Goal: Task Accomplishment & Management: Use online tool/utility

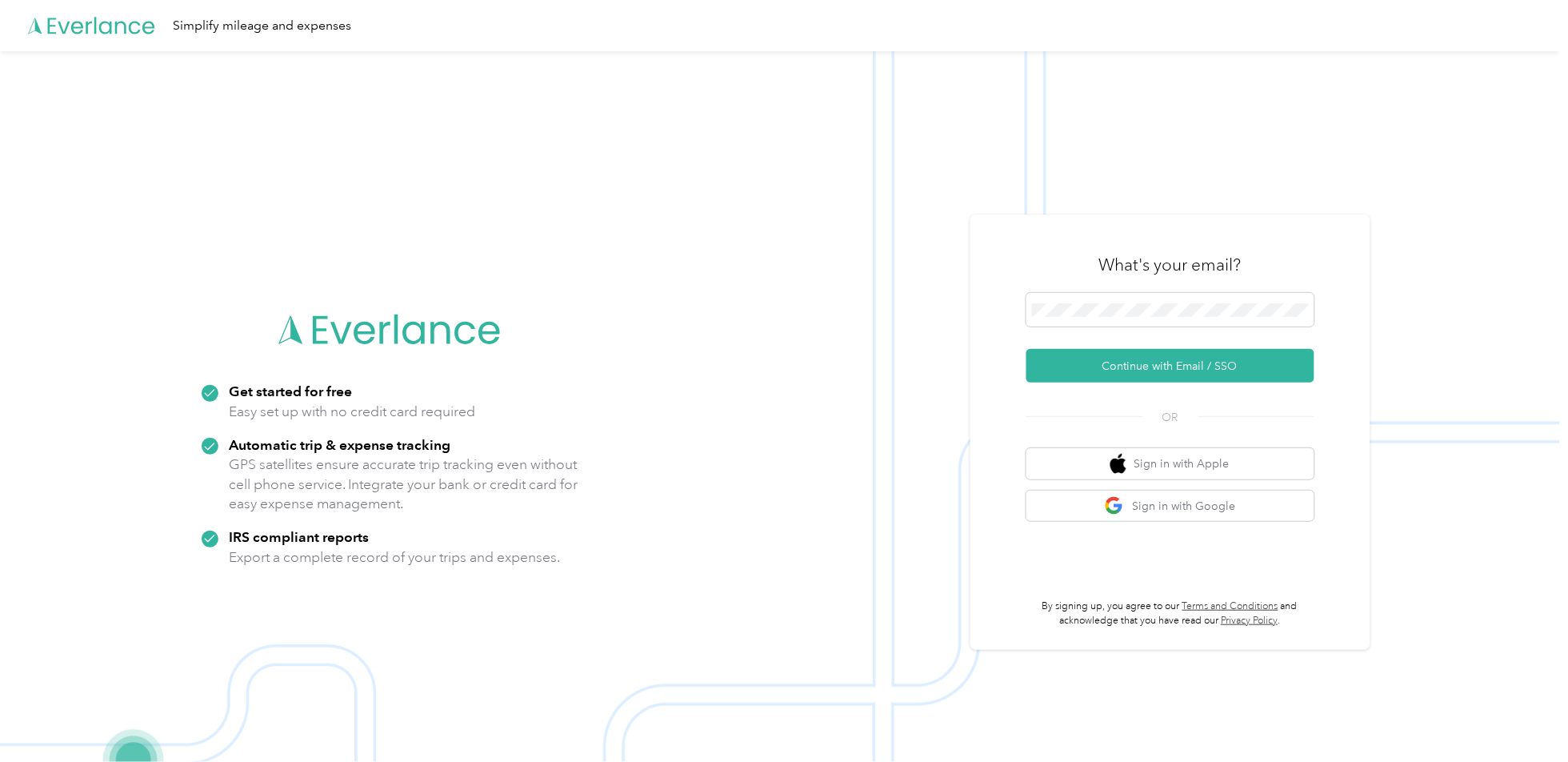
click at [1118, 368] on button "Continue with Email / SSO" at bounding box center [1170, 366] width 288 height 34
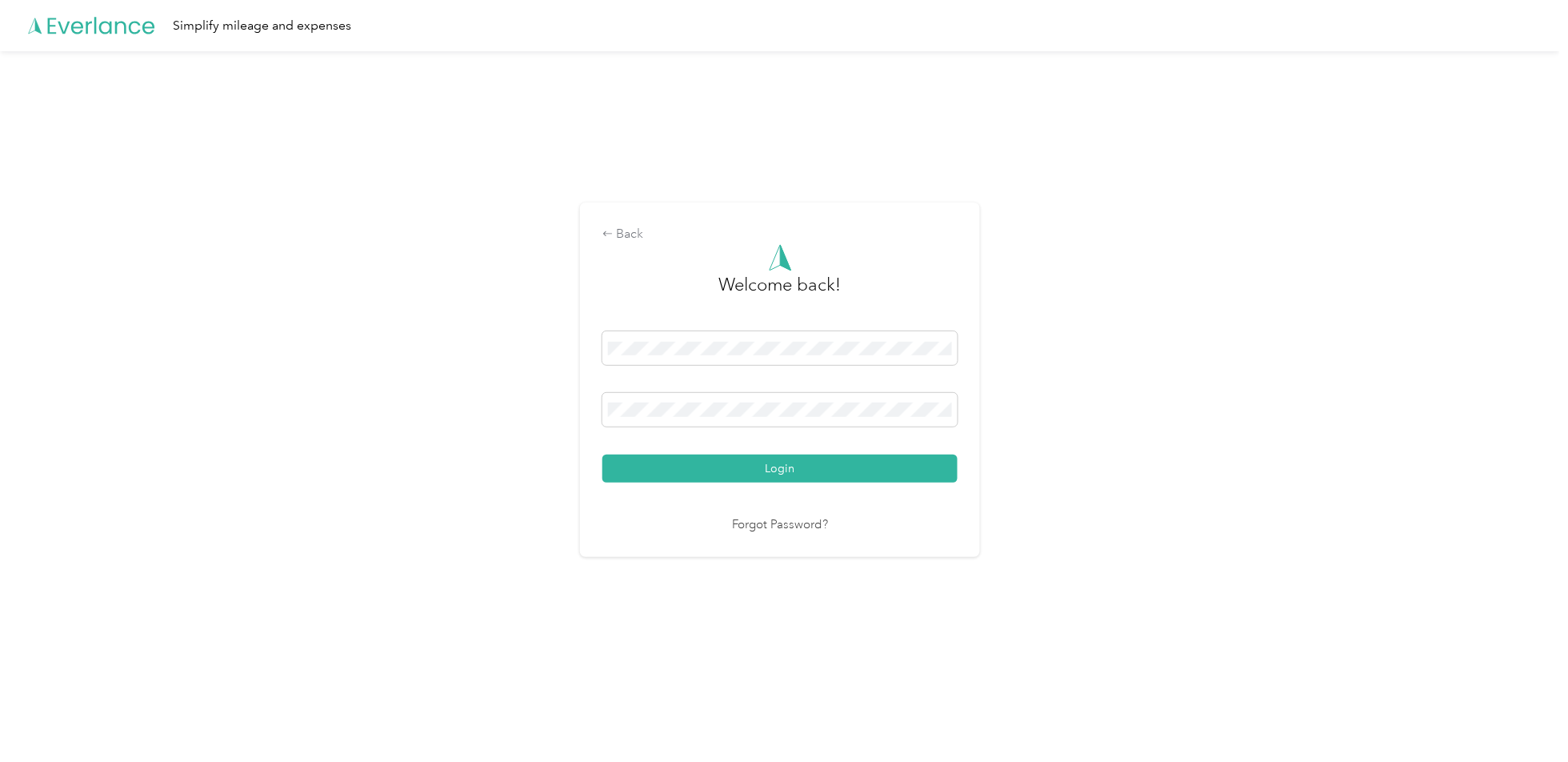
click at [816, 464] on button "Login" at bounding box center [780, 469] width 355 height 28
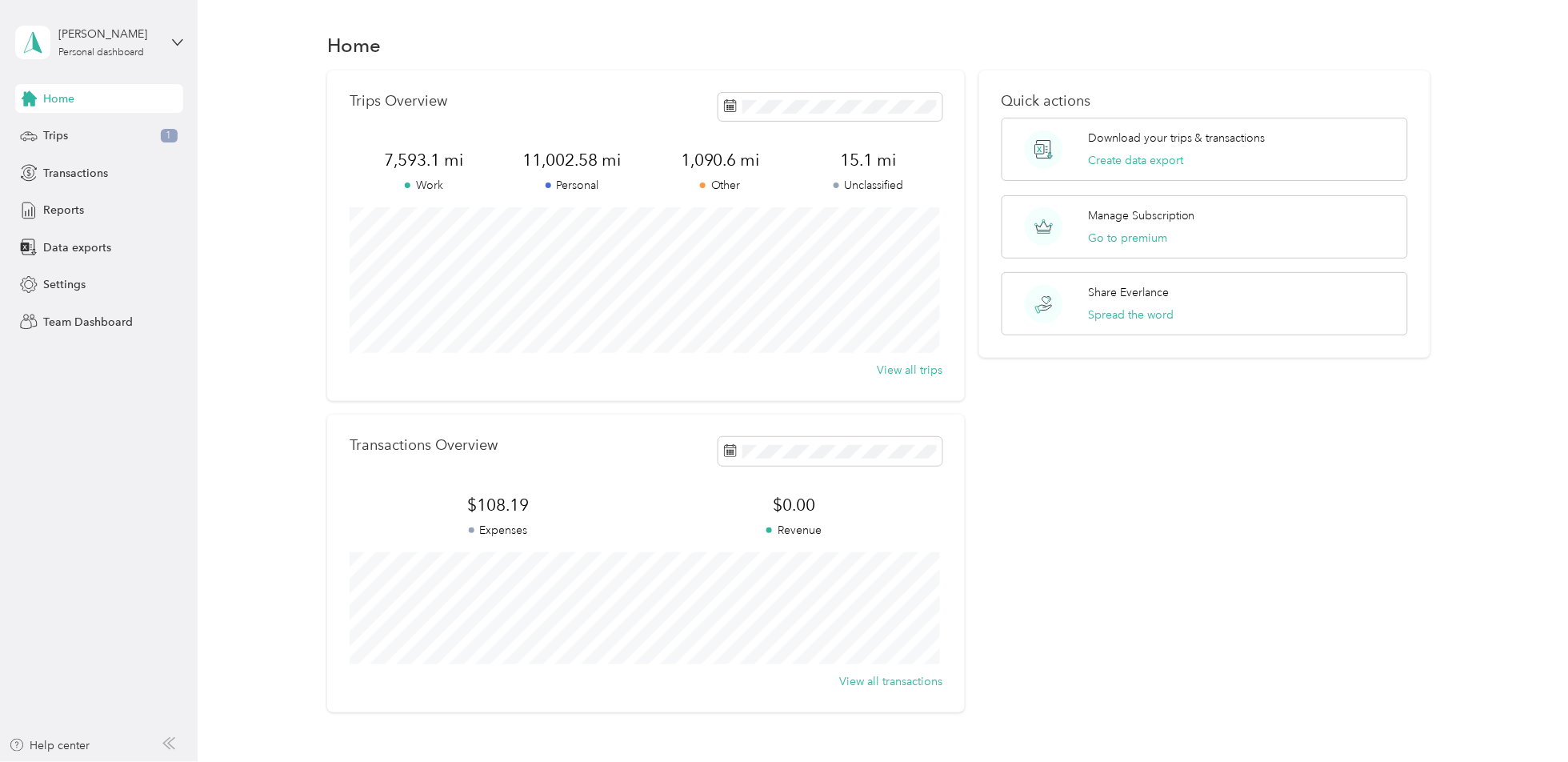
click at [1133, 164] on button "Create data export" at bounding box center [1136, 160] width 95 height 16
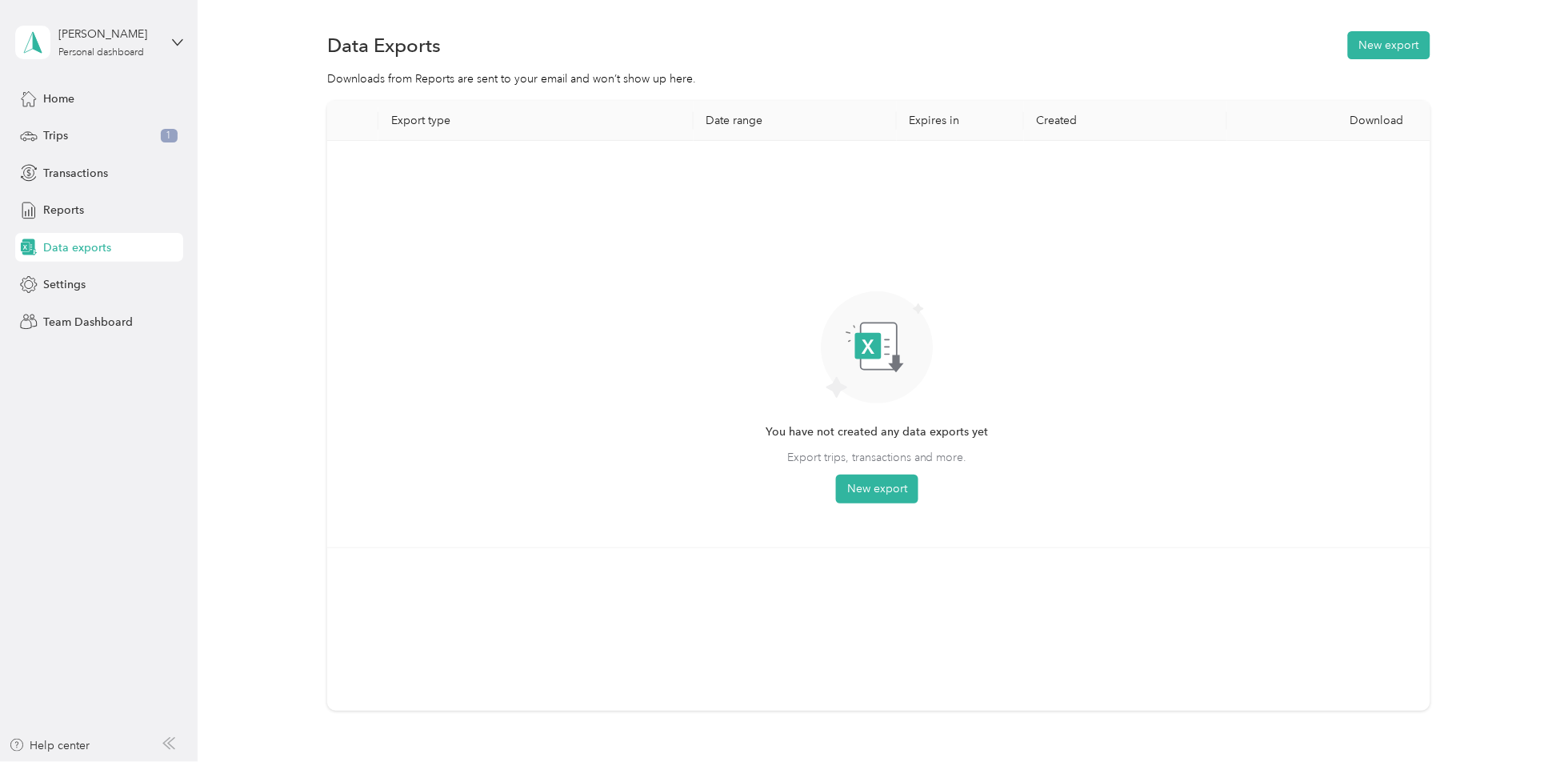
click at [875, 488] on button "New export" at bounding box center [877, 488] width 82 height 29
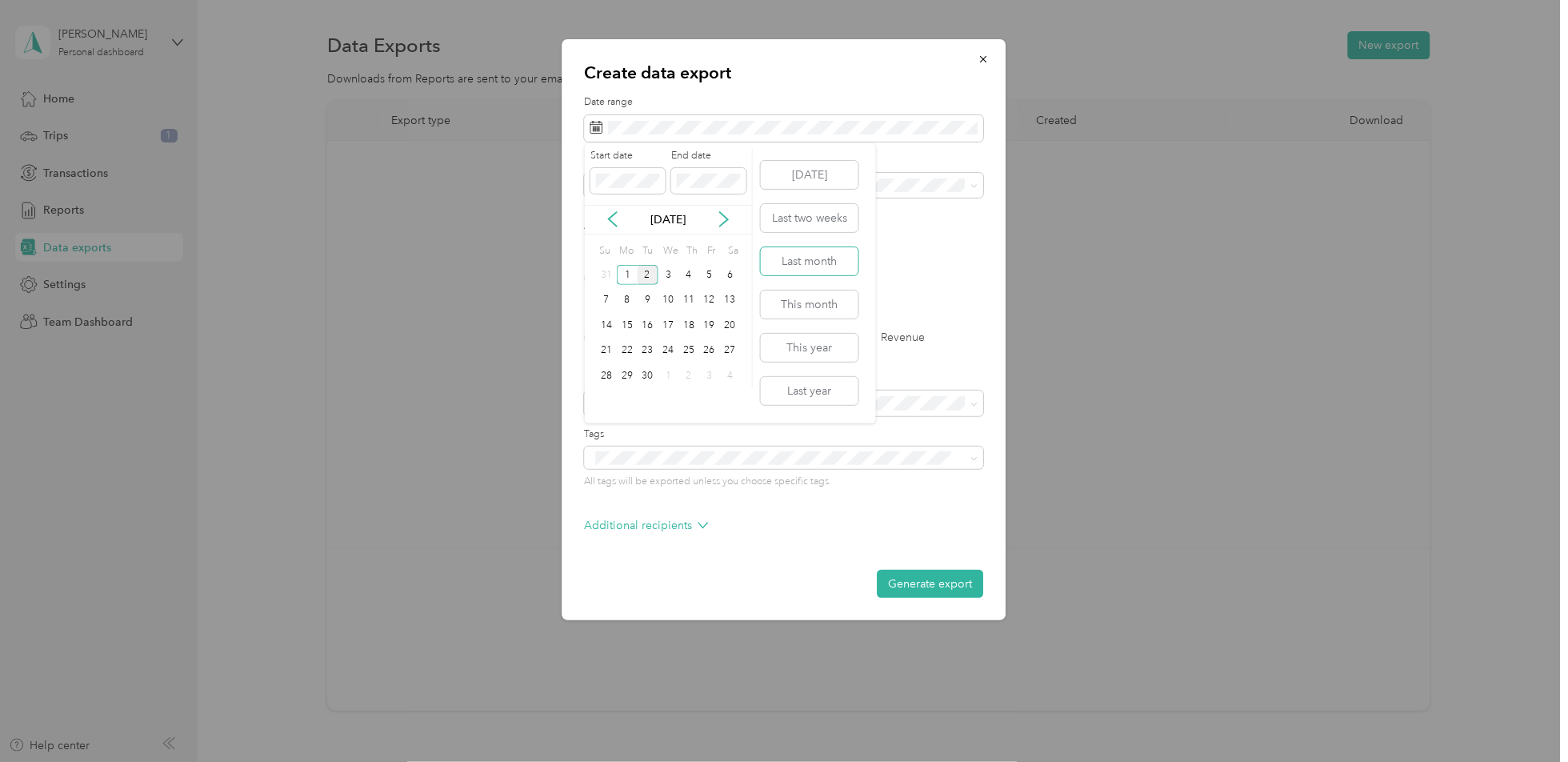
click at [817, 259] on button "Last month" at bounding box center [809, 261] width 98 height 28
click at [936, 589] on button "Generate export" at bounding box center [930, 584] width 106 height 28
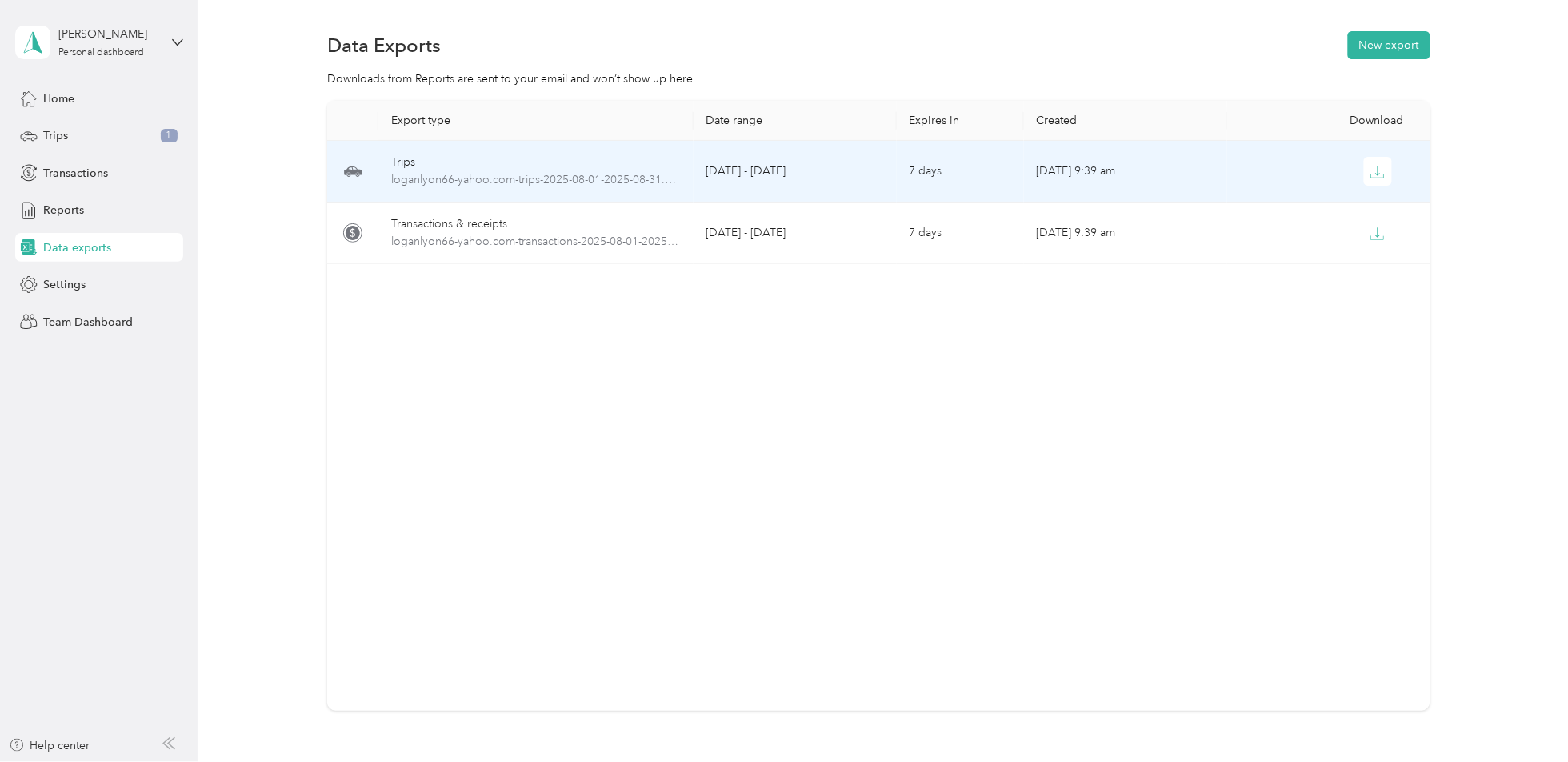
click at [1371, 175] on icon "button" at bounding box center [1378, 173] width 15 height 15
